Goal: Transaction & Acquisition: Purchase product/service

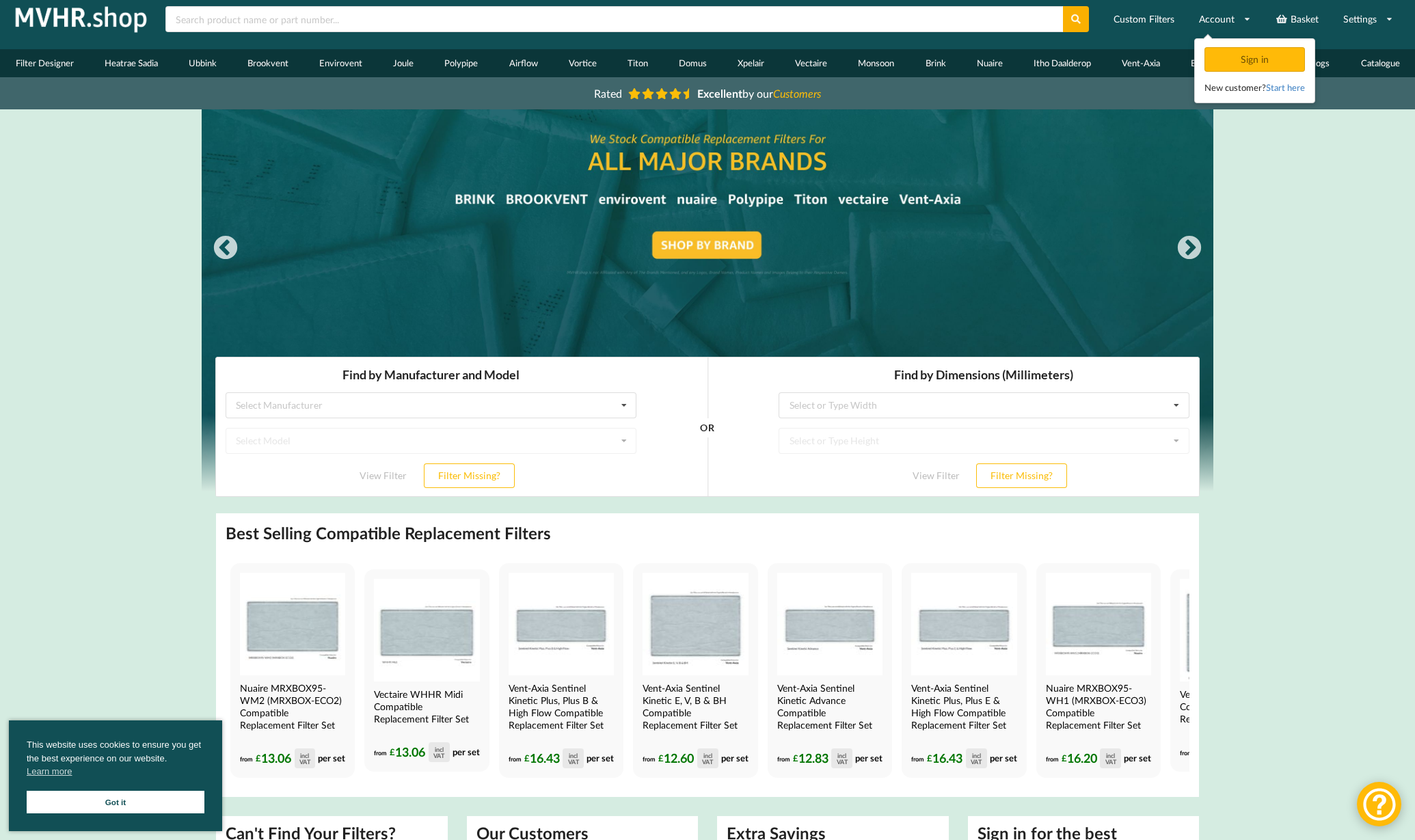
scroll to position [28, 0]
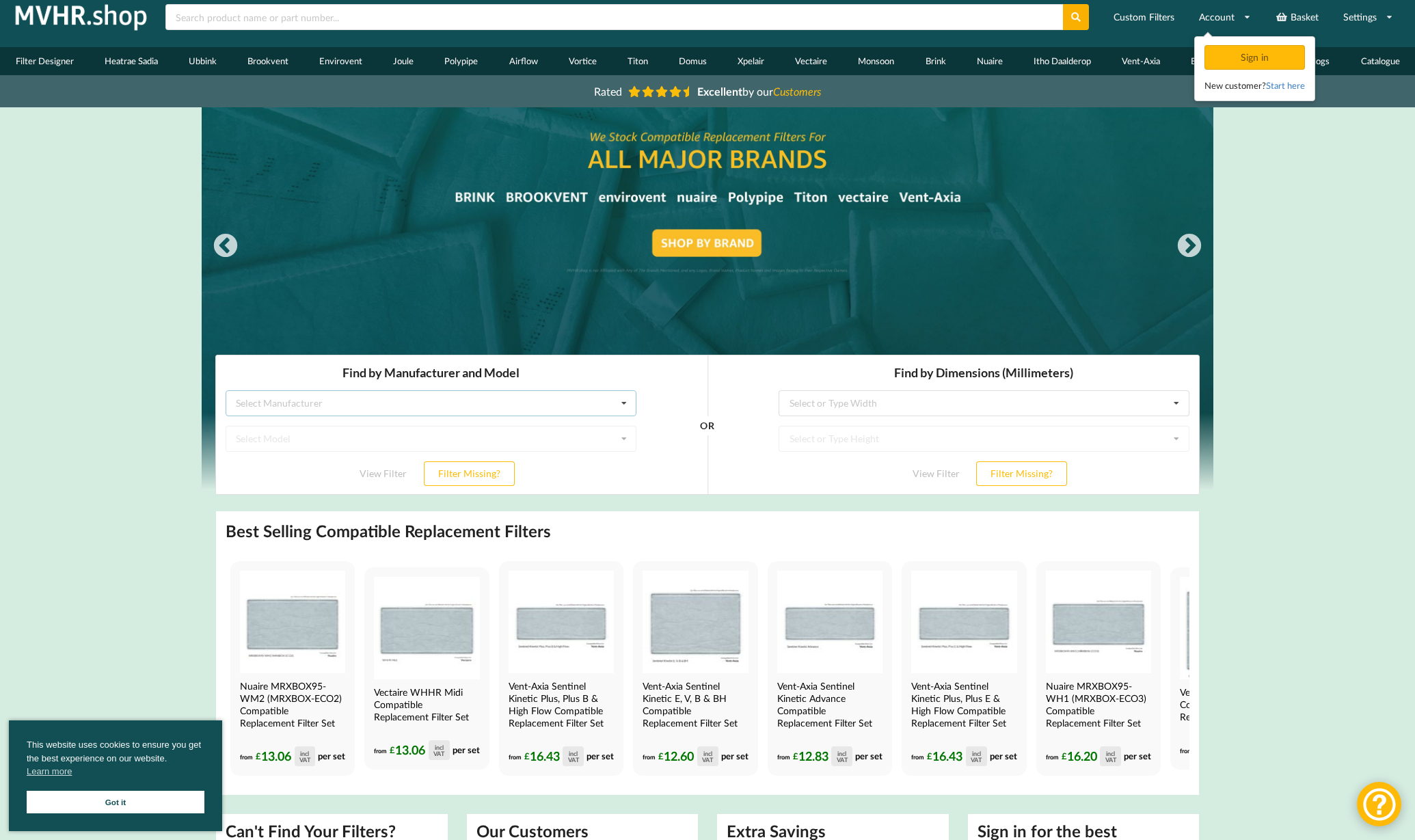
click at [256, 403] on div "Select Manufacturer" at bounding box center [280, 403] width 87 height 9
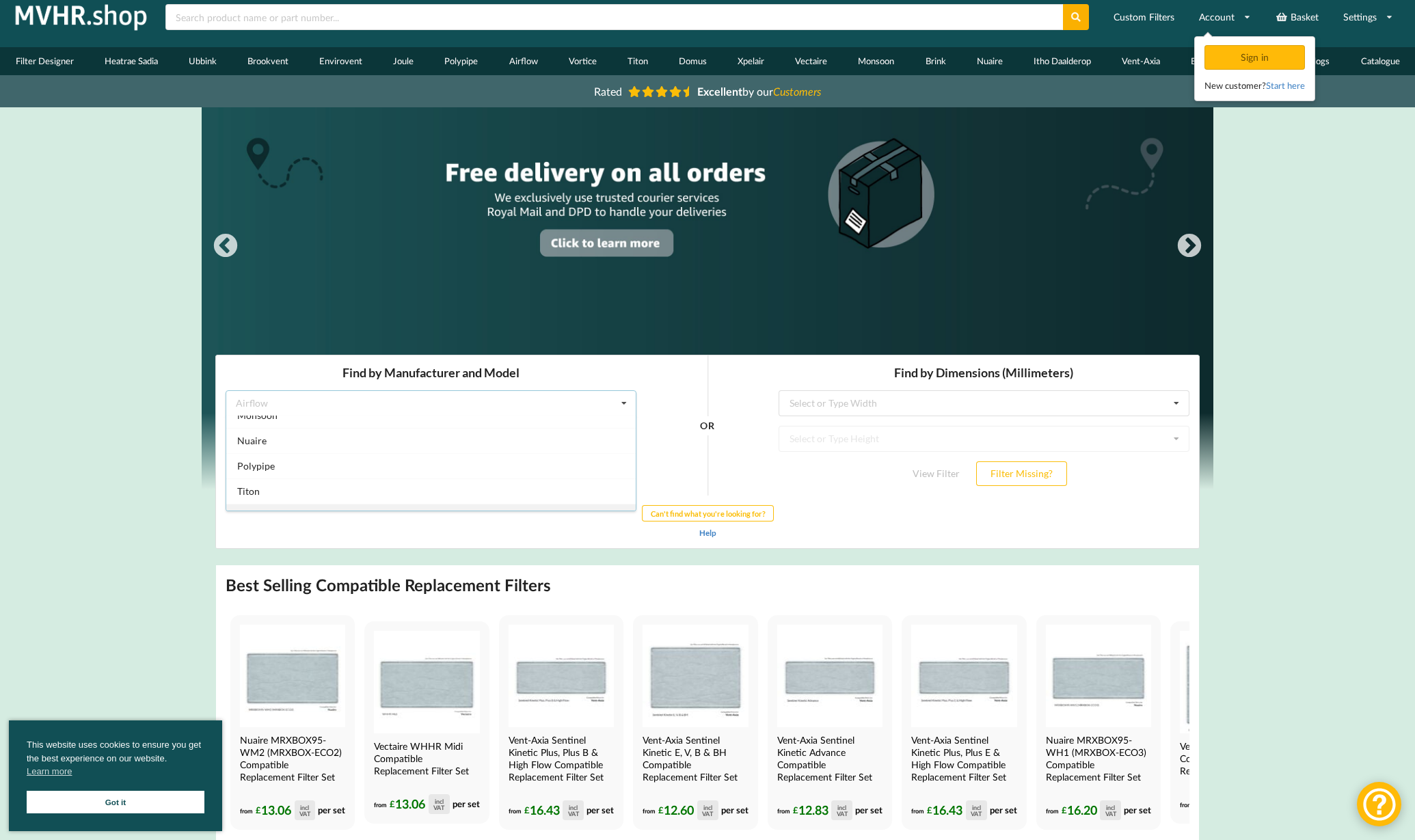
scroll to position [237, 0]
click at [260, 443] on span "Nuaire" at bounding box center [252, 445] width 30 height 12
click at [254, 439] on div "Select Model" at bounding box center [264, 438] width 55 height 9
click at [254, 437] on div "Drimaster" at bounding box center [258, 438] width 43 height 9
click at [254, 437] on div "Select Model" at bounding box center [264, 438] width 55 height 9
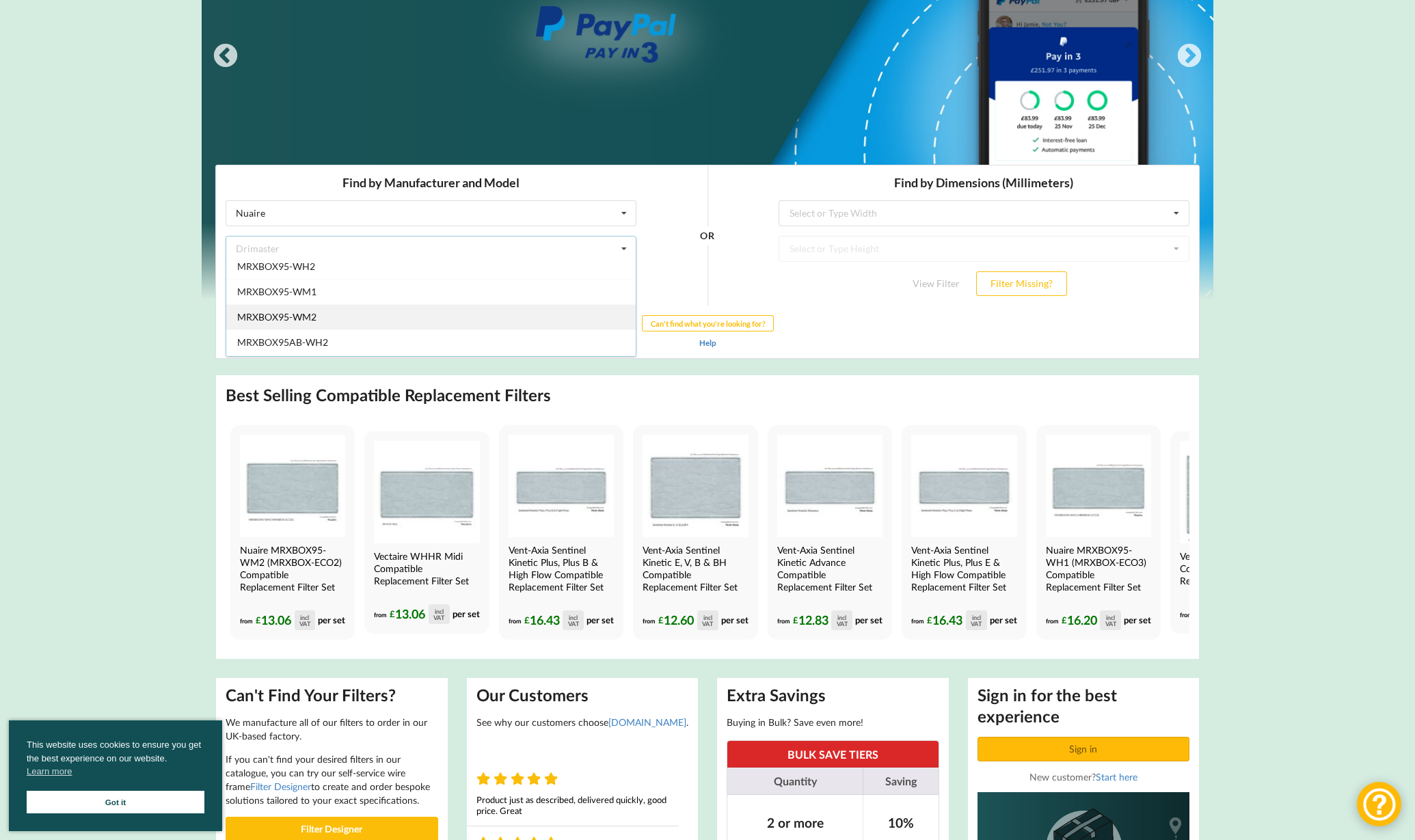
scroll to position [643, 0]
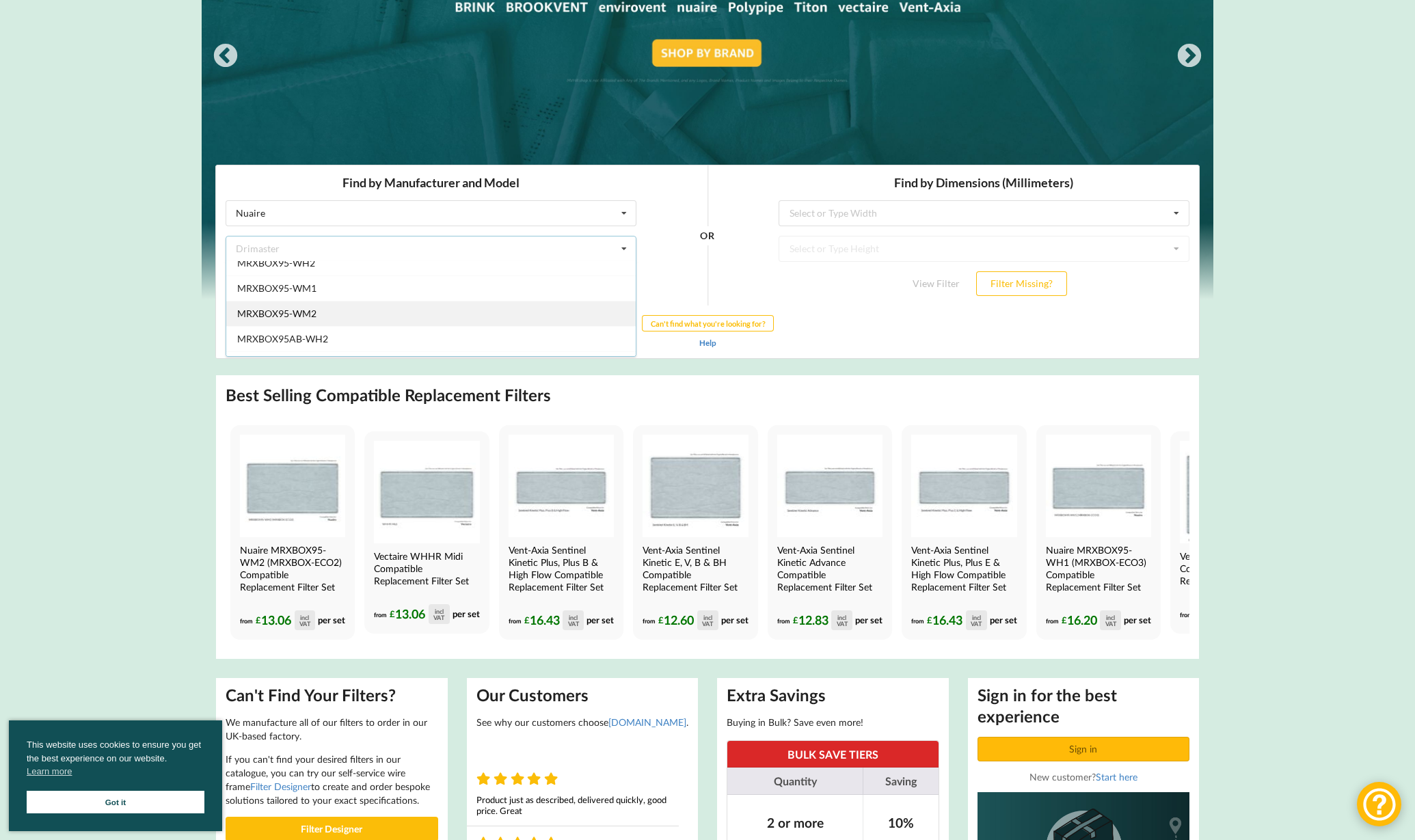
click at [392, 312] on div "MRXBOX95-WM2" at bounding box center [430, 313] width 409 height 25
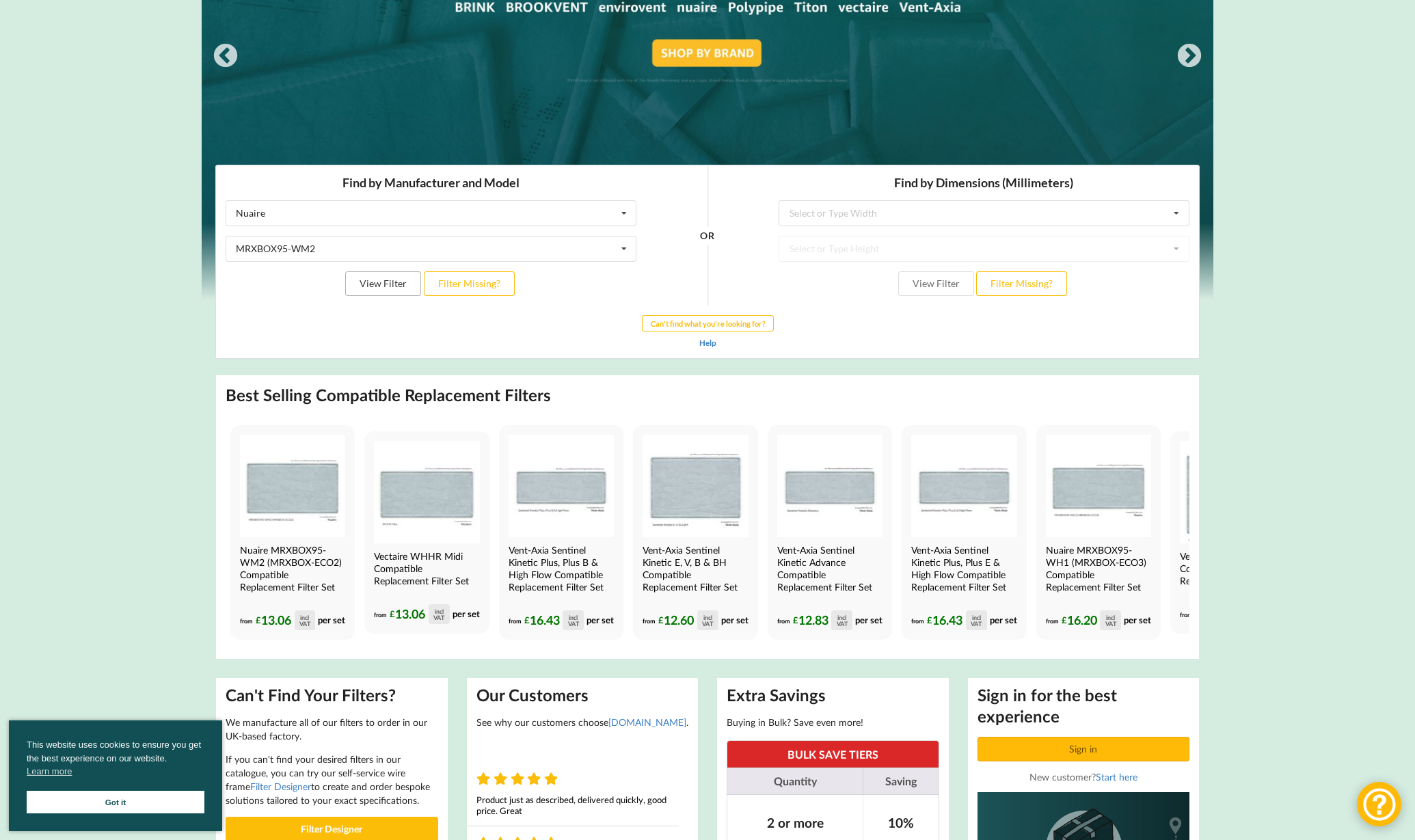
click at [390, 286] on button "View Filter" at bounding box center [383, 284] width 76 height 25
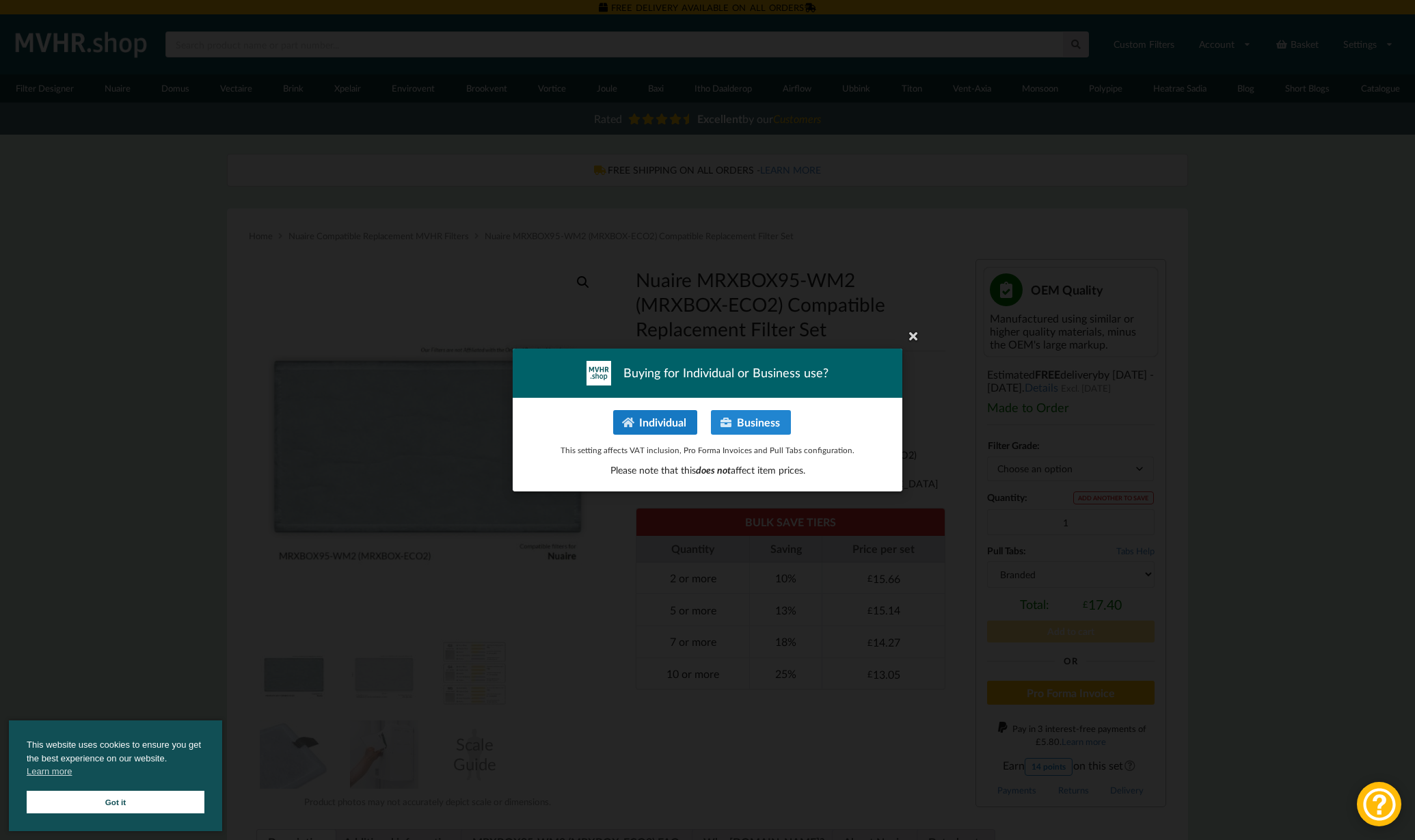
click at [644, 420] on button "Individual" at bounding box center [655, 422] width 84 height 25
